Goal: Task Accomplishment & Management: Use online tool/utility

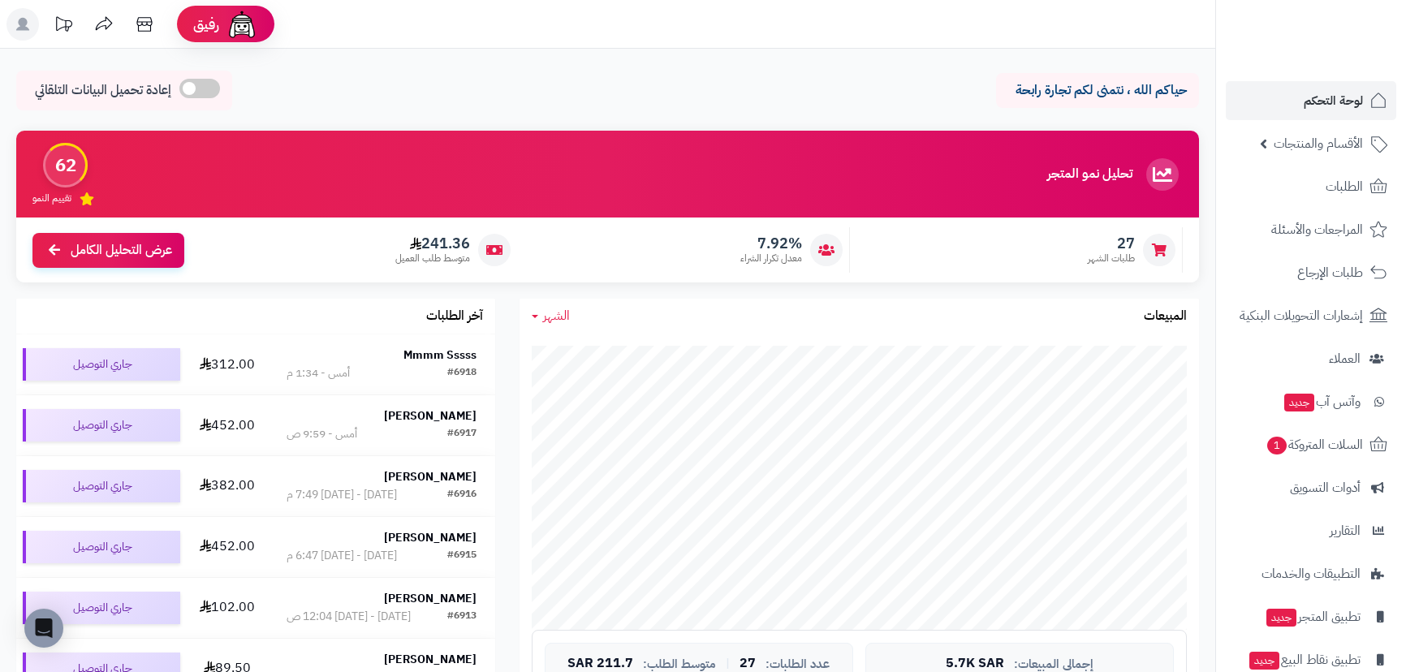
scroll to position [147, 0]
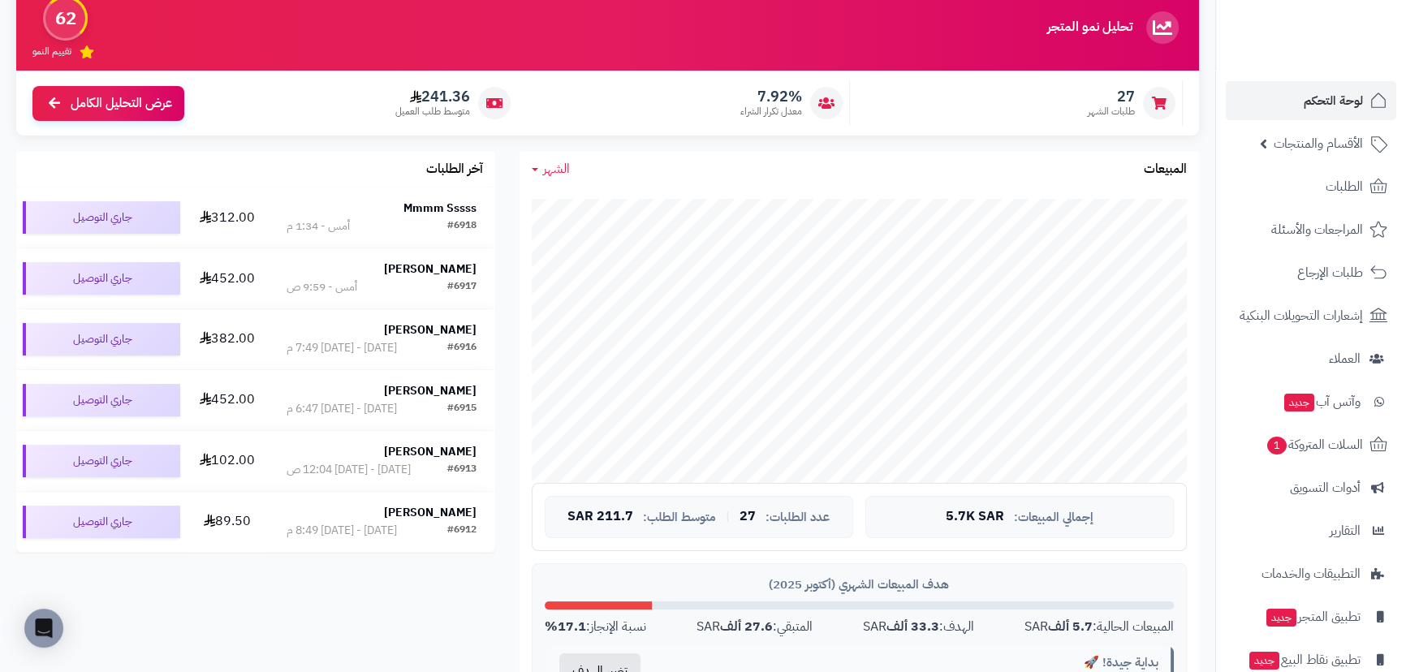
click at [544, 175] on span "الشهر" at bounding box center [556, 168] width 27 height 19
click at [597, 285] on link "السنة" at bounding box center [585, 298] width 130 height 30
click at [1327, 434] on span "السلات المتروكة 1" at bounding box center [1314, 445] width 98 height 23
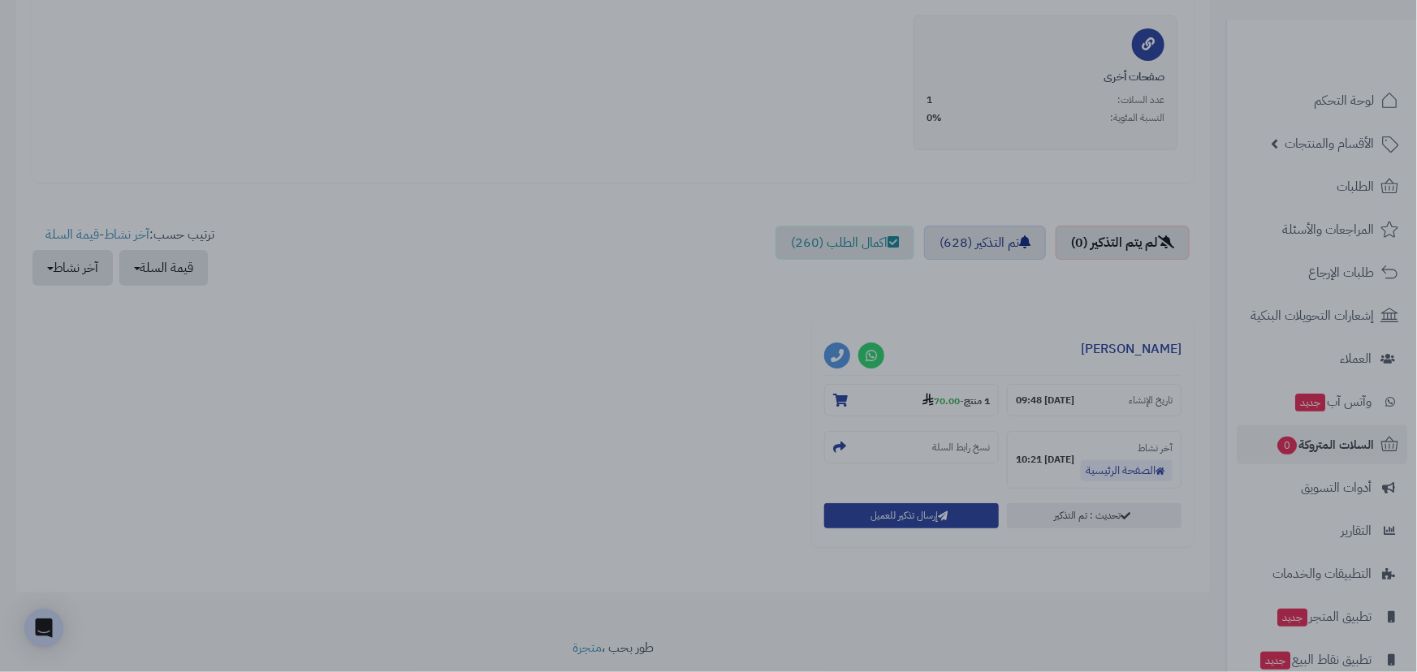
click at [1016, 288] on div at bounding box center [708, 336] width 1417 height 672
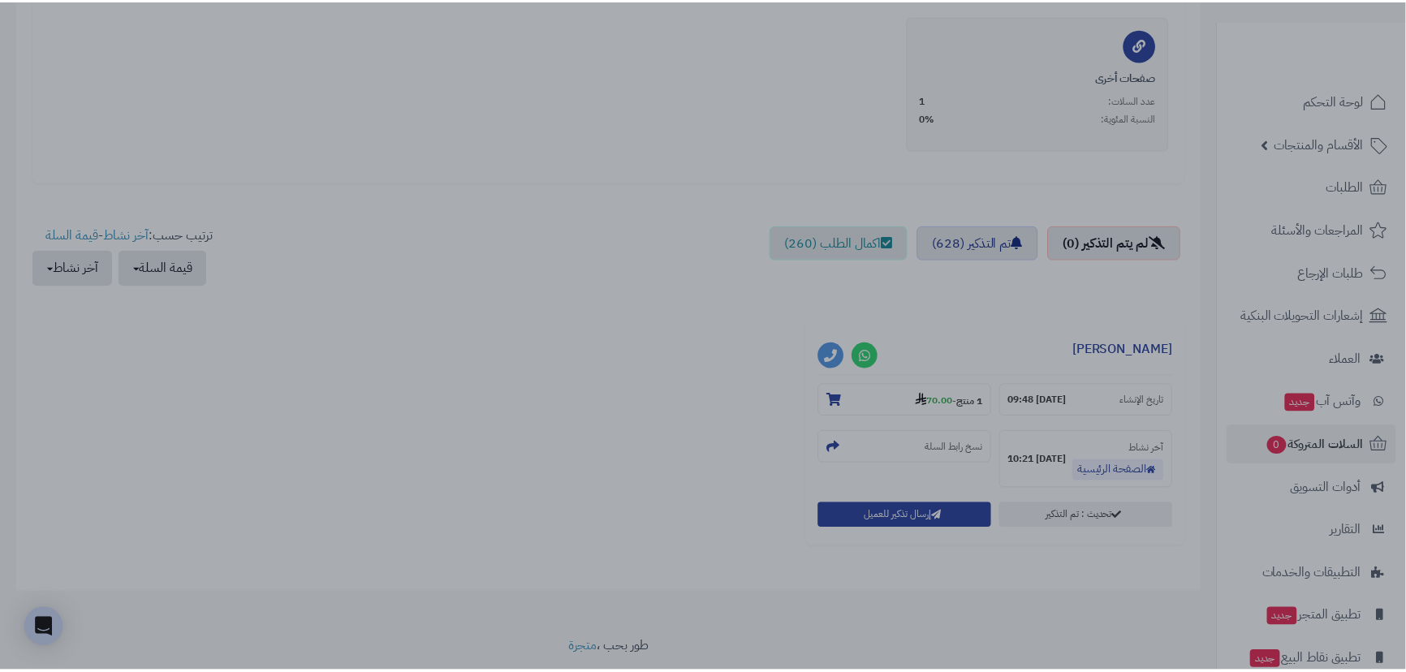
scroll to position [369, 0]
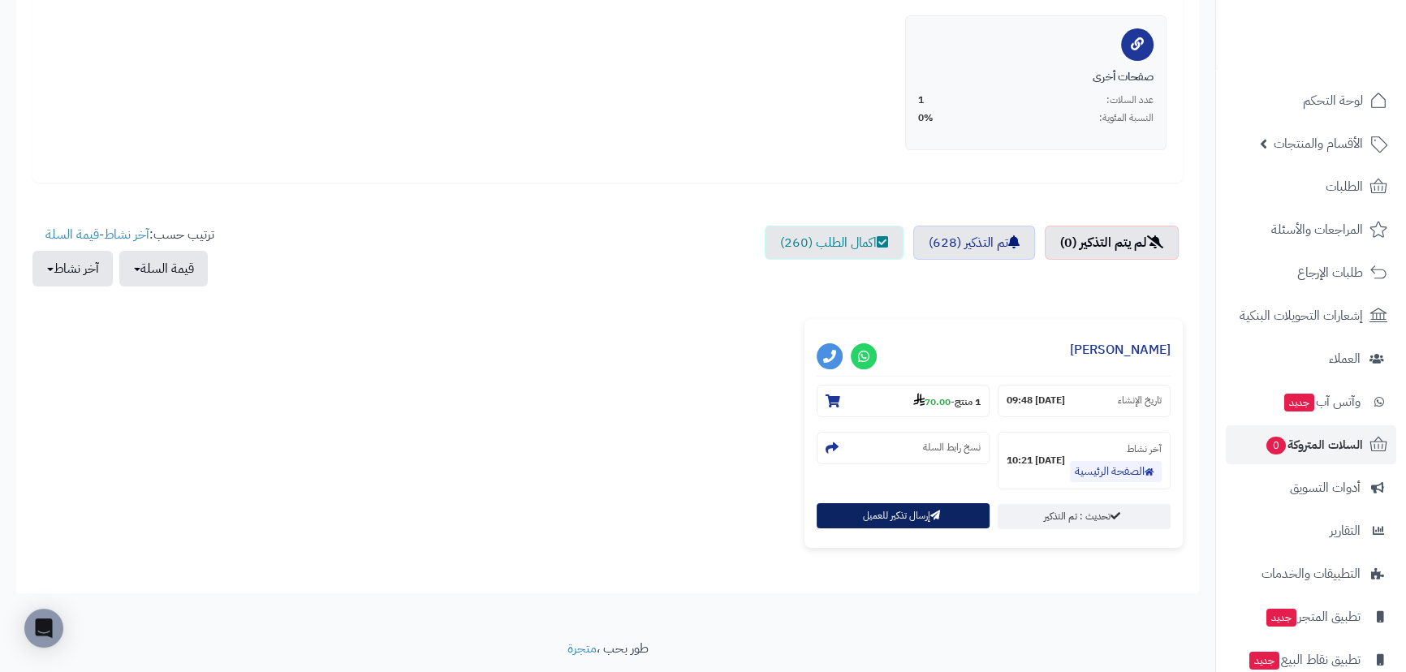
click at [859, 511] on button "إرسال تذكير للعميل" at bounding box center [903, 515] width 173 height 25
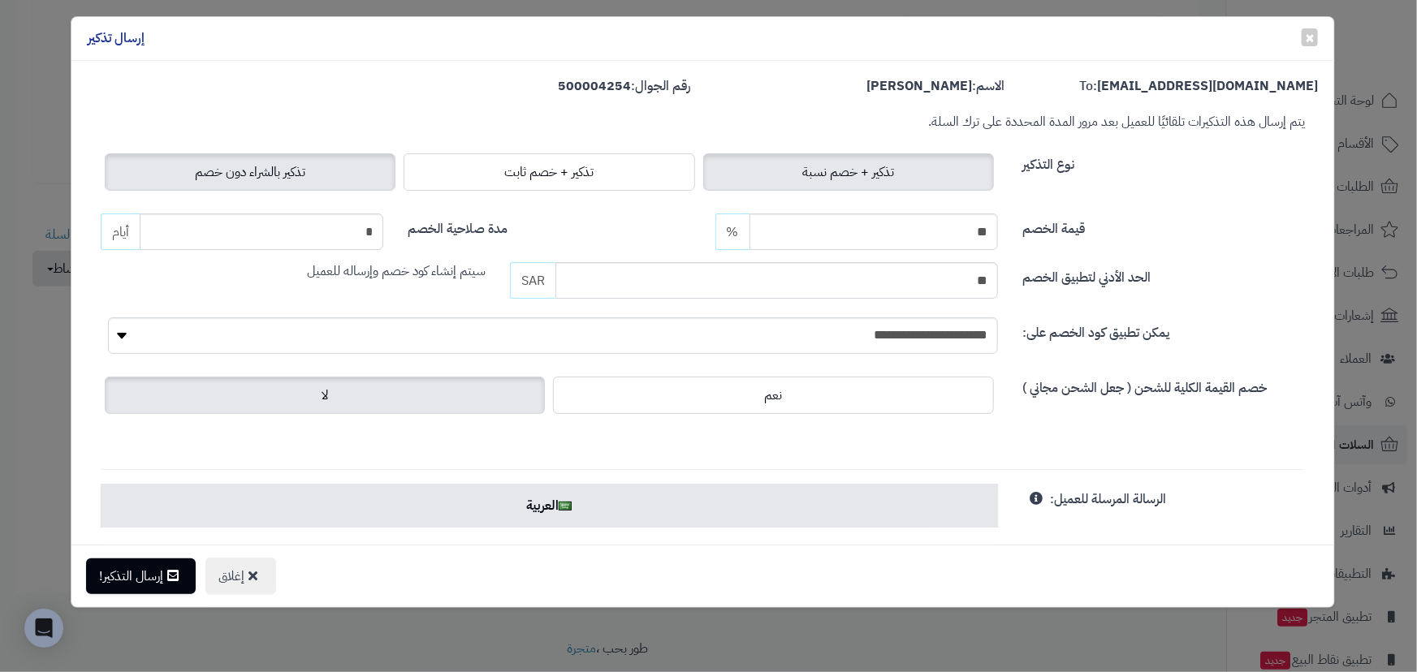
click at [276, 170] on span "تذكير بالشراء دون خصم" at bounding box center [250, 171] width 110 height 19
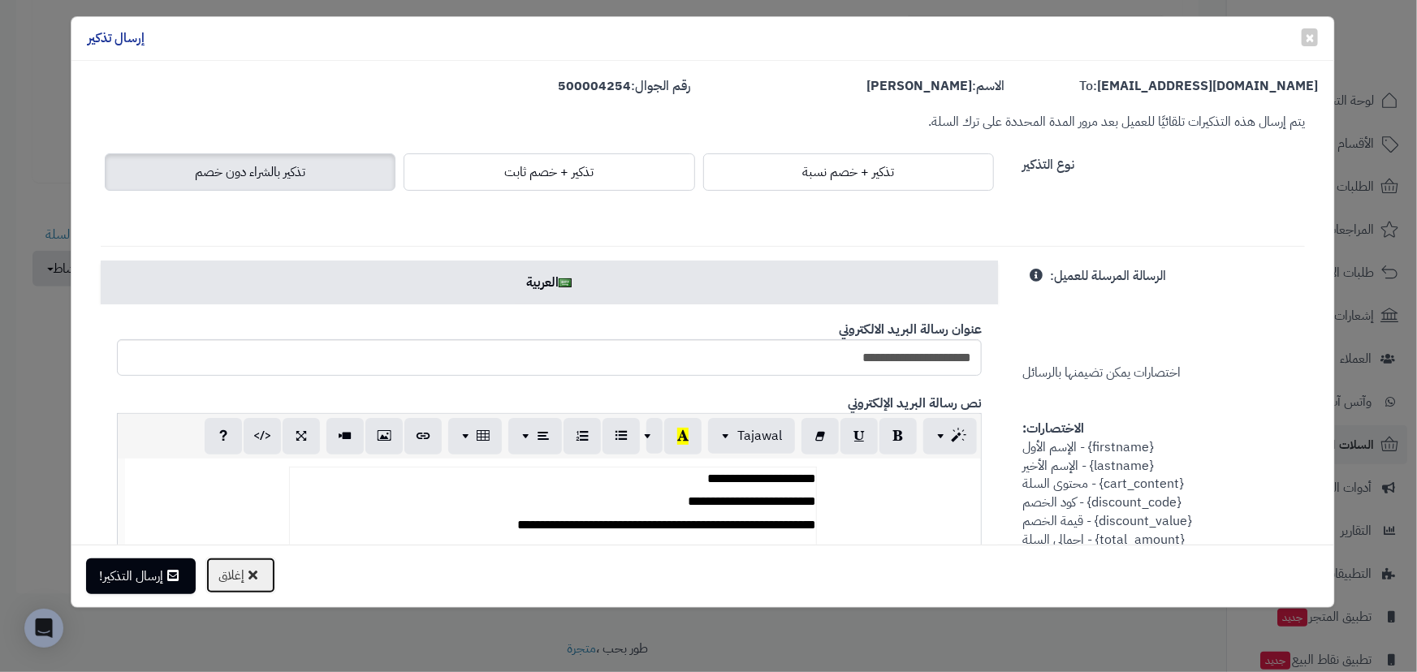
click at [245, 573] on button "إغلاق" at bounding box center [240, 575] width 71 height 37
